Goal: Task Accomplishment & Management: Manage account settings

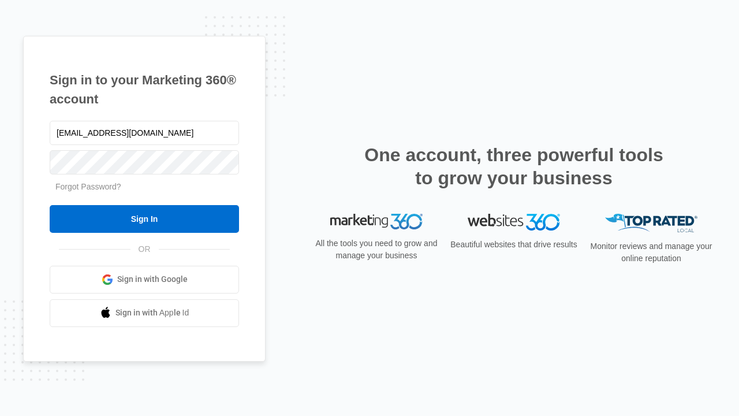
type input "dankie614@gmail.com"
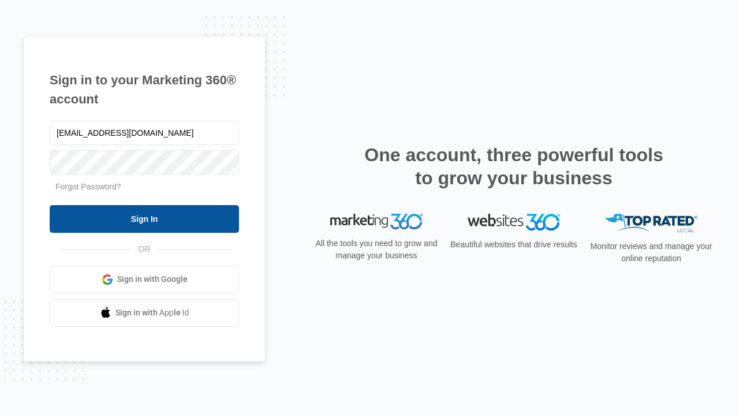
click at [144, 218] on input "Sign In" at bounding box center [144, 219] width 189 height 28
